Goal: Task Accomplishment & Management: Manage account settings

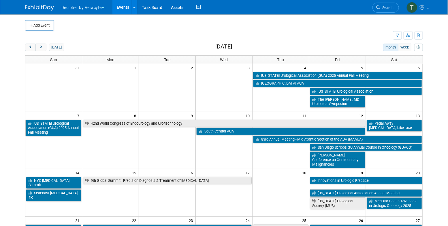
click at [308, 76] on link "[US_STATE] Urological Association (GUA) 2025 Annual Fall Meeting" at bounding box center [338, 75] width 170 height 7
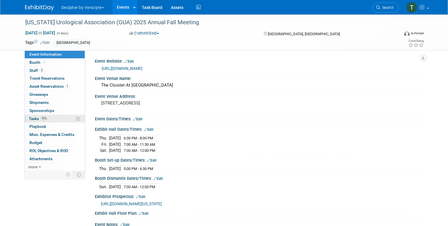
click at [59, 117] on link "91% Tasks 91%" at bounding box center [55, 119] width 60 height 8
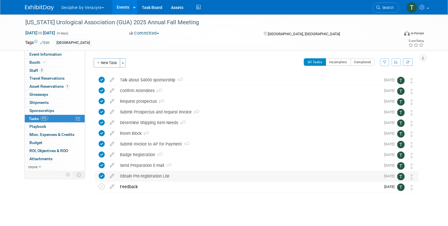
click at [148, 173] on div "Obtain Pre-registration List" at bounding box center [249, 176] width 264 height 10
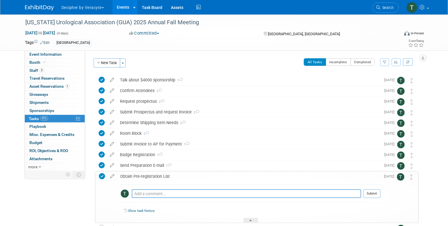
scroll to position [20, 0]
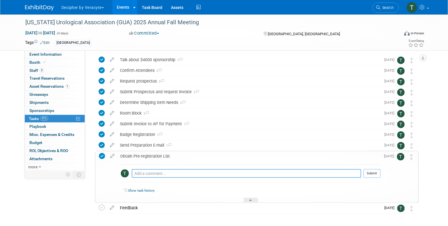
click at [148, 173] on textarea at bounding box center [247, 173] width 230 height 9
type textarea "sent via email"
click at [373, 169] on button "Submit" at bounding box center [372, 173] width 17 height 9
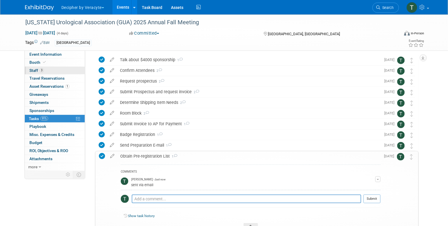
click at [46, 72] on link "3 Staff 3" at bounding box center [55, 71] width 60 height 8
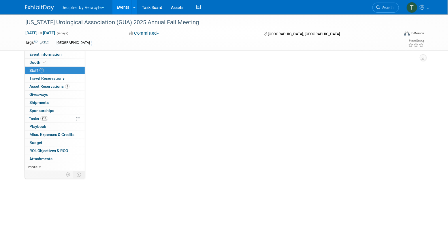
scroll to position [0, 0]
